Goal: Task Accomplishment & Management: Manage account settings

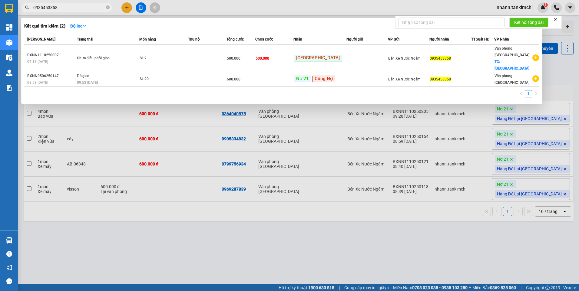
drag, startPoint x: 61, startPoint y: 5, endPoint x: 28, endPoint y: 12, distance: 34.1
click at [28, 12] on div "Kết quả tìm kiếm ( 2 ) Bộ lọc Mã ĐH Trạng thái Món hàng Thu hộ Tổng cước Chưa c…" at bounding box center [59, 7] width 118 height 11
paste input "706006009"
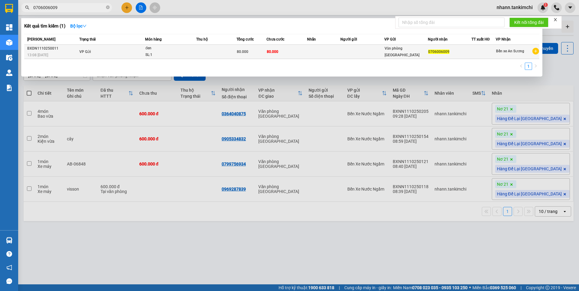
type input "0706006009"
click at [208, 52] on td at bounding box center [216, 52] width 40 height 14
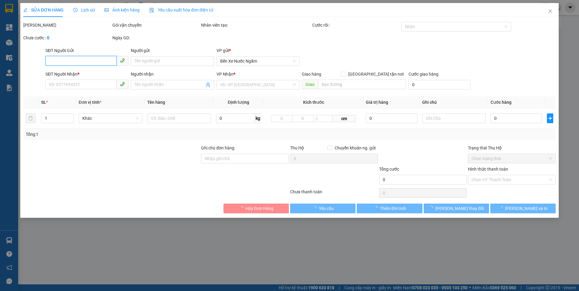
type input "0706006009"
type input "80.000"
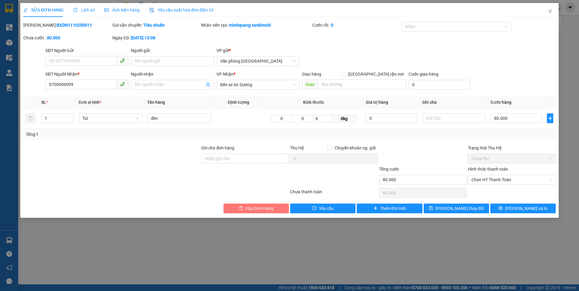
click at [257, 209] on span "Hủy Đơn Hàng" at bounding box center [259, 208] width 28 height 7
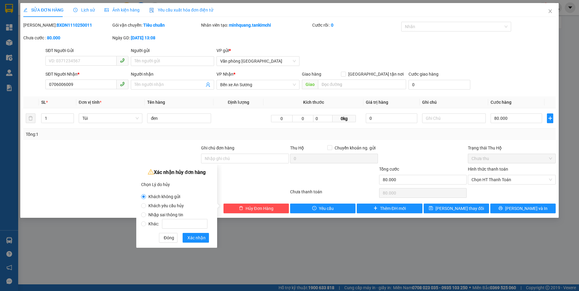
click at [176, 207] on span "Khách yêu cầu hủy" at bounding box center [166, 205] width 40 height 5
click at [146, 207] on input "Khách yêu cầu hủy" at bounding box center [143, 205] width 5 height 5
radio input "true"
radio input "false"
click at [198, 238] on span "Xác nhận" at bounding box center [196, 238] width 18 height 7
